Goal: Task Accomplishment & Management: Manage account settings

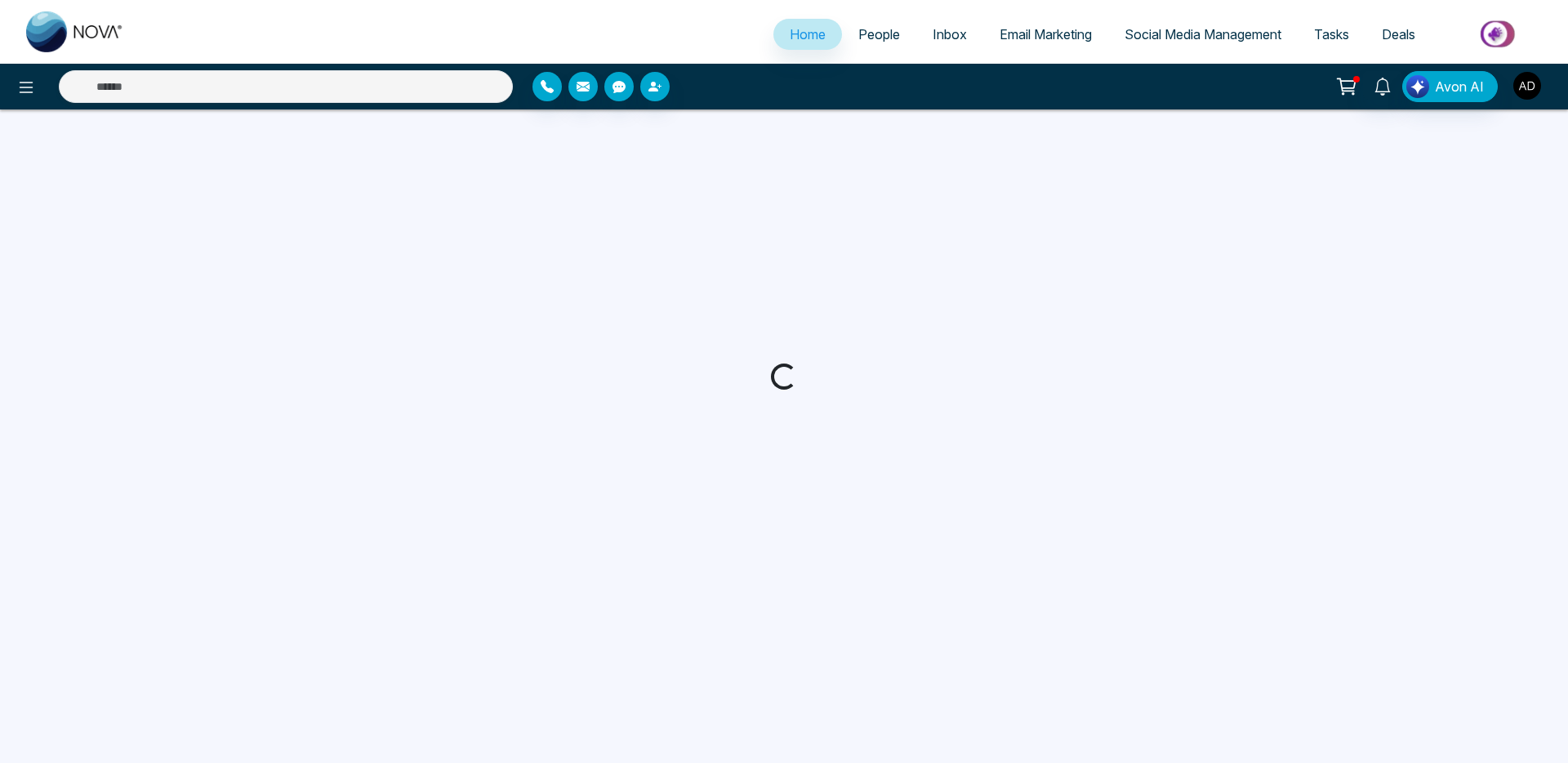
click at [1531, 87] on img "button" at bounding box center [1527, 86] width 28 height 28
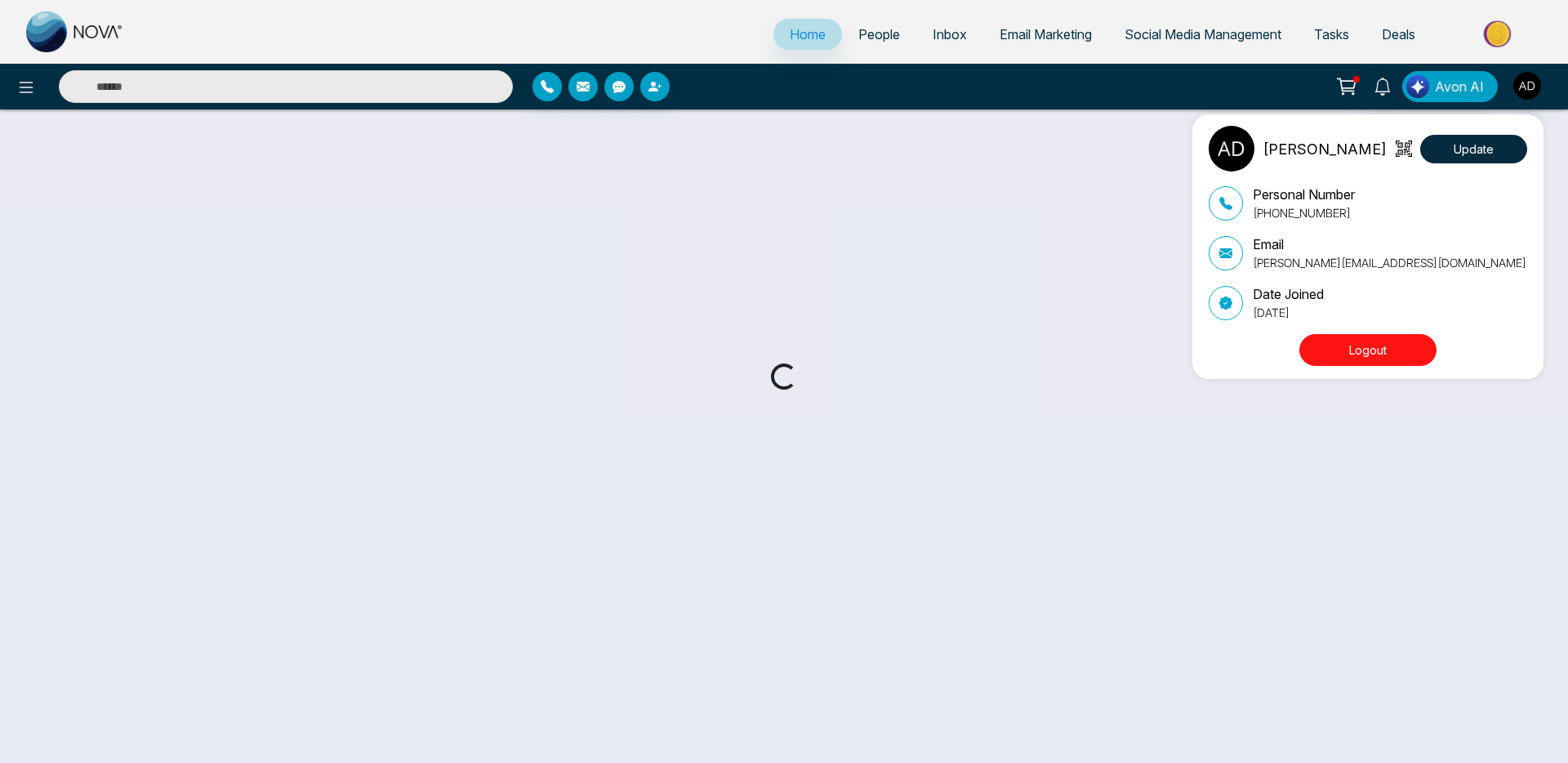
click at [1379, 346] on button "Logout" at bounding box center [1368, 350] width 137 height 31
